Goal: Information Seeking & Learning: Learn about a topic

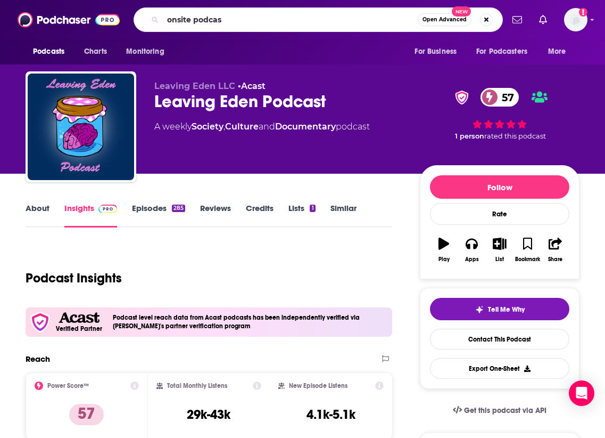
type input "onsite podcast"
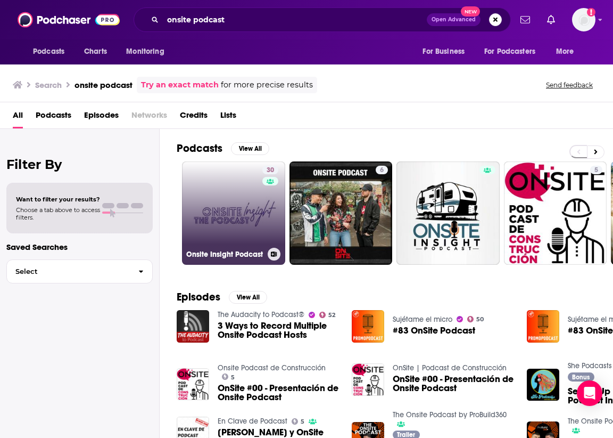
click at [218, 204] on link "30 Onsite Insight Podcast" at bounding box center [233, 212] width 103 height 103
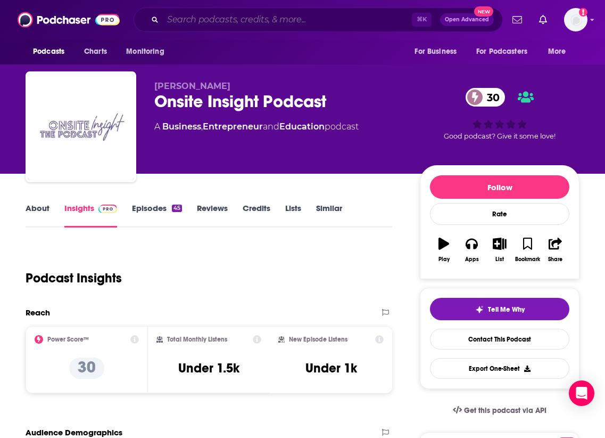
click at [233, 22] on input "Search podcasts, credits, & more..." at bounding box center [287, 19] width 249 height 17
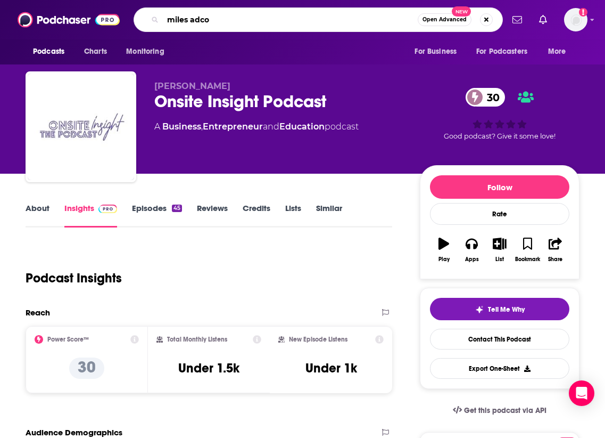
type input "[PERSON_NAME]"
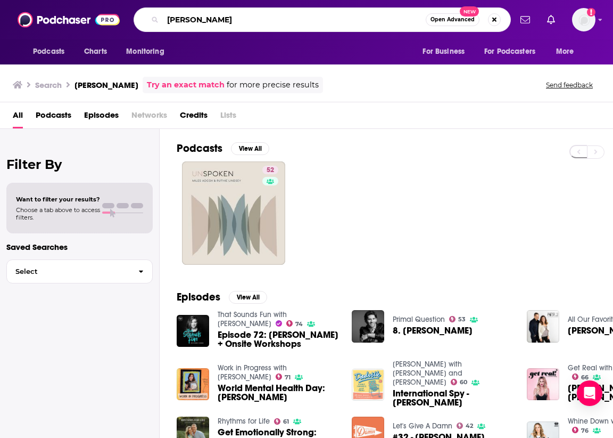
click at [177, 21] on input "[PERSON_NAME]" at bounding box center [294, 19] width 263 height 17
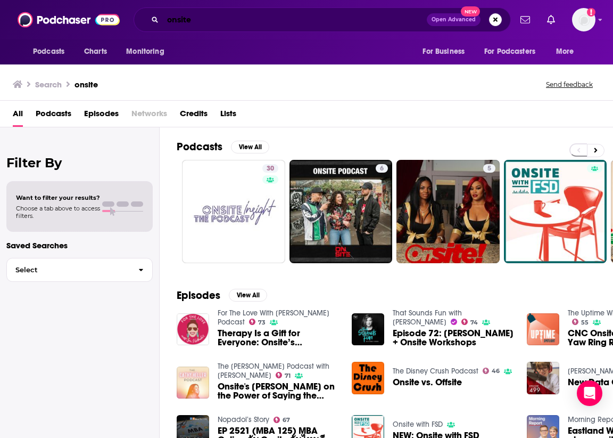
click at [251, 17] on input "onsite" at bounding box center [295, 19] width 264 height 17
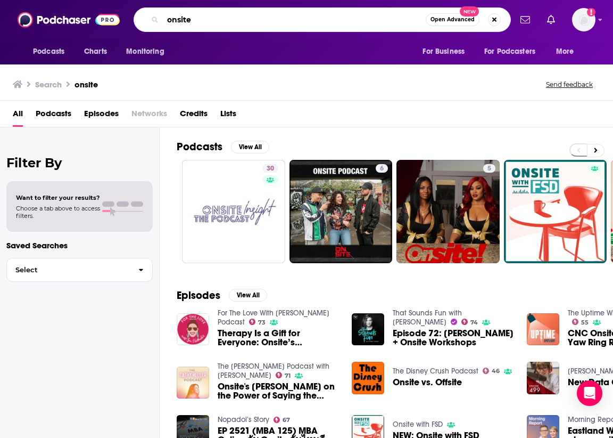
click at [251, 17] on input "onsite" at bounding box center [294, 19] width 263 height 17
type input "living centered"
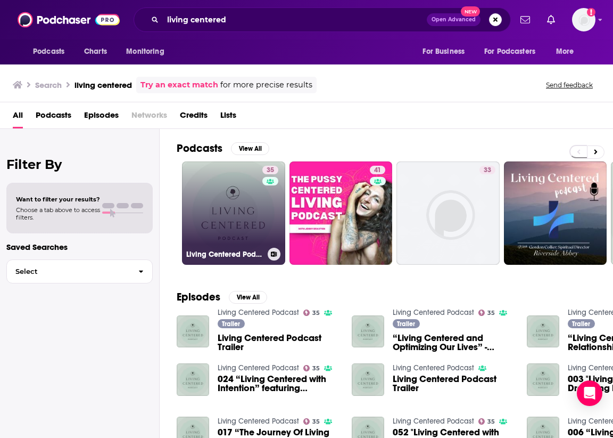
click at [209, 202] on link "35 Living Centered Podcast" at bounding box center [233, 212] width 103 height 103
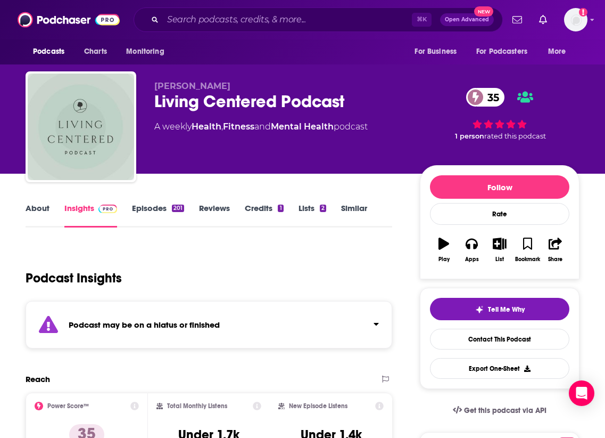
click at [47, 210] on link "About" at bounding box center [38, 215] width 24 height 24
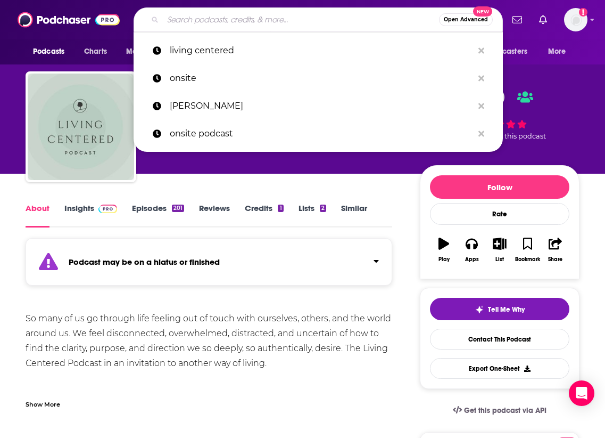
click at [195, 18] on input "Search podcasts, credits, & more..." at bounding box center [301, 19] width 276 height 17
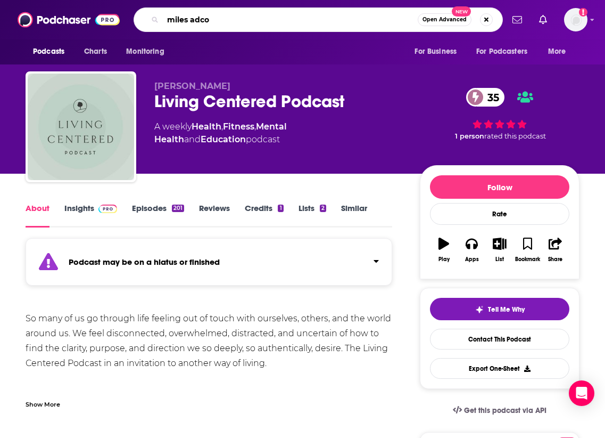
type input "[PERSON_NAME]"
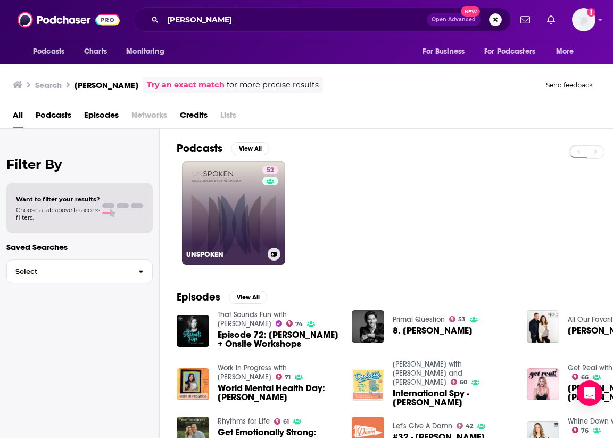
click at [233, 213] on link "52 UNSPOKEN" at bounding box center [233, 212] width 103 height 103
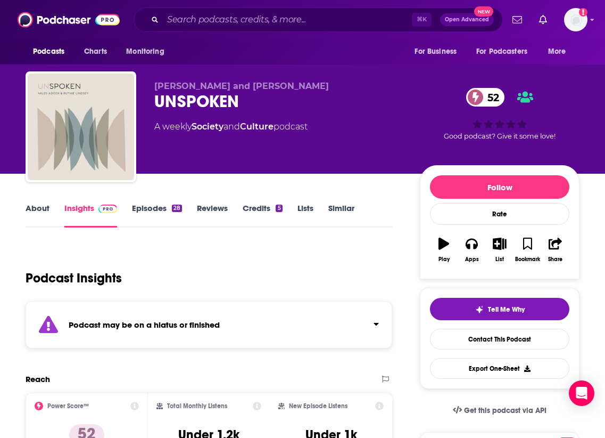
click at [26, 218] on link "About" at bounding box center [38, 215] width 24 height 24
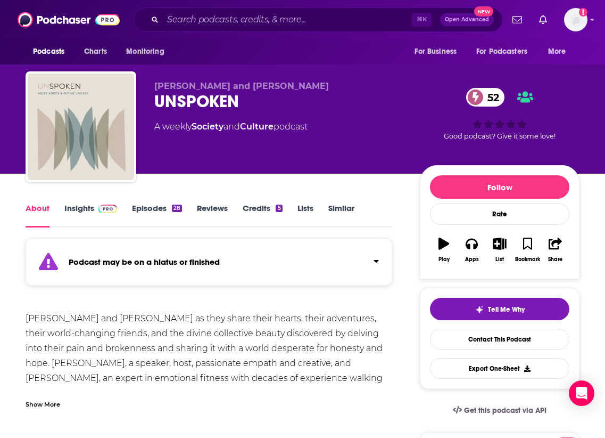
click at [87, 214] on link "Insights" at bounding box center [90, 215] width 53 height 24
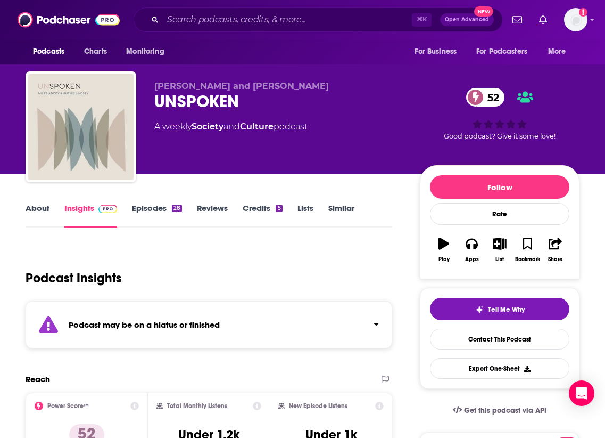
click at [153, 216] on link "Episodes 28" at bounding box center [157, 215] width 50 height 24
